Goal: Information Seeking & Learning: Learn about a topic

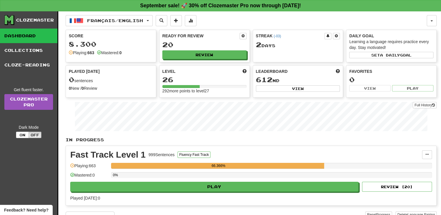
click at [207, 132] on div "Full History" at bounding box center [251, 117] width 371 height 36
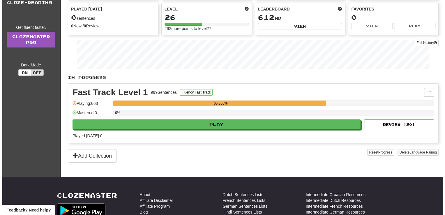
scroll to position [63, 0]
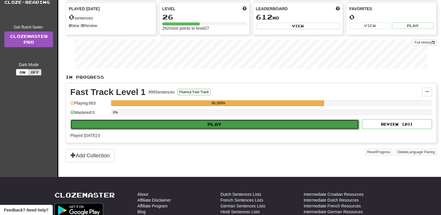
click at [231, 124] on button "Play" at bounding box center [215, 124] width 288 height 10
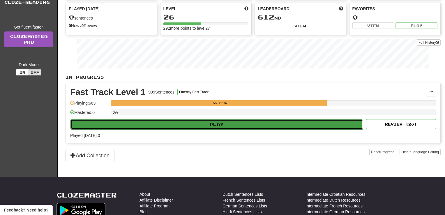
select select "**"
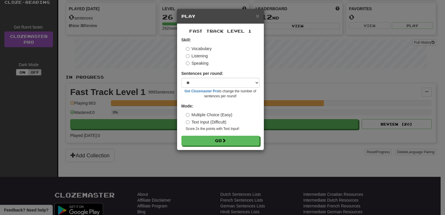
click at [222, 146] on div "Fast Track Level 1 Skill: Vocabulary Listening Speaking Sentences per round: * …" at bounding box center [220, 87] width 87 height 126
click at [225, 145] on button "Go" at bounding box center [221, 141] width 78 height 10
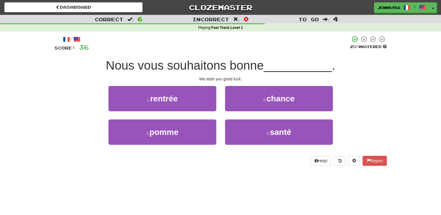
click at [252, 66] on span "Nous vous souhaitons bonne" at bounding box center [185, 66] width 158 height 14
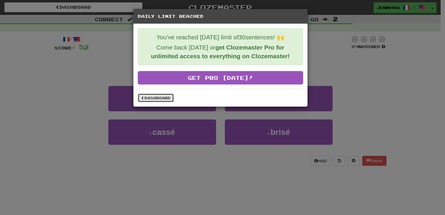
click at [150, 95] on link "Dashboard" at bounding box center [156, 98] width 36 height 9
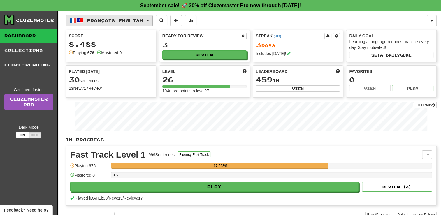
click at [136, 21] on span "Français / English" at bounding box center [115, 20] width 56 height 5
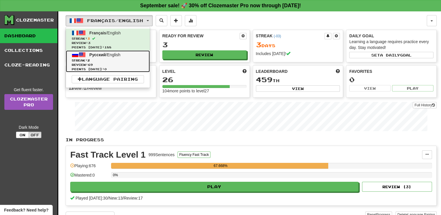
click at [117, 54] on span "Русский / English" at bounding box center [104, 54] width 31 height 5
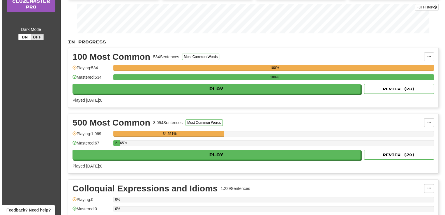
scroll to position [105, 0]
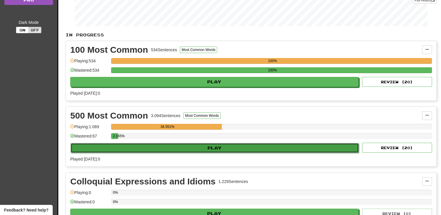
click at [172, 150] on button "Play" at bounding box center [215, 148] width 288 height 10
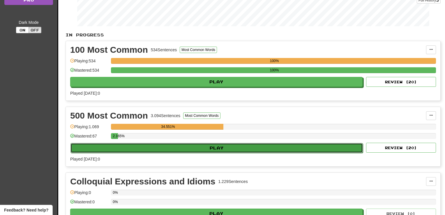
select select "**"
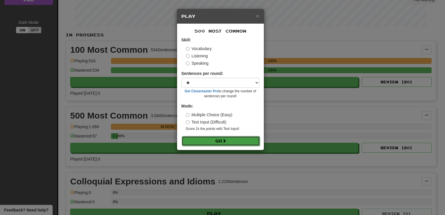
click at [225, 145] on button "Go" at bounding box center [221, 141] width 78 height 10
